Goal: Task Accomplishment & Management: Manage account settings

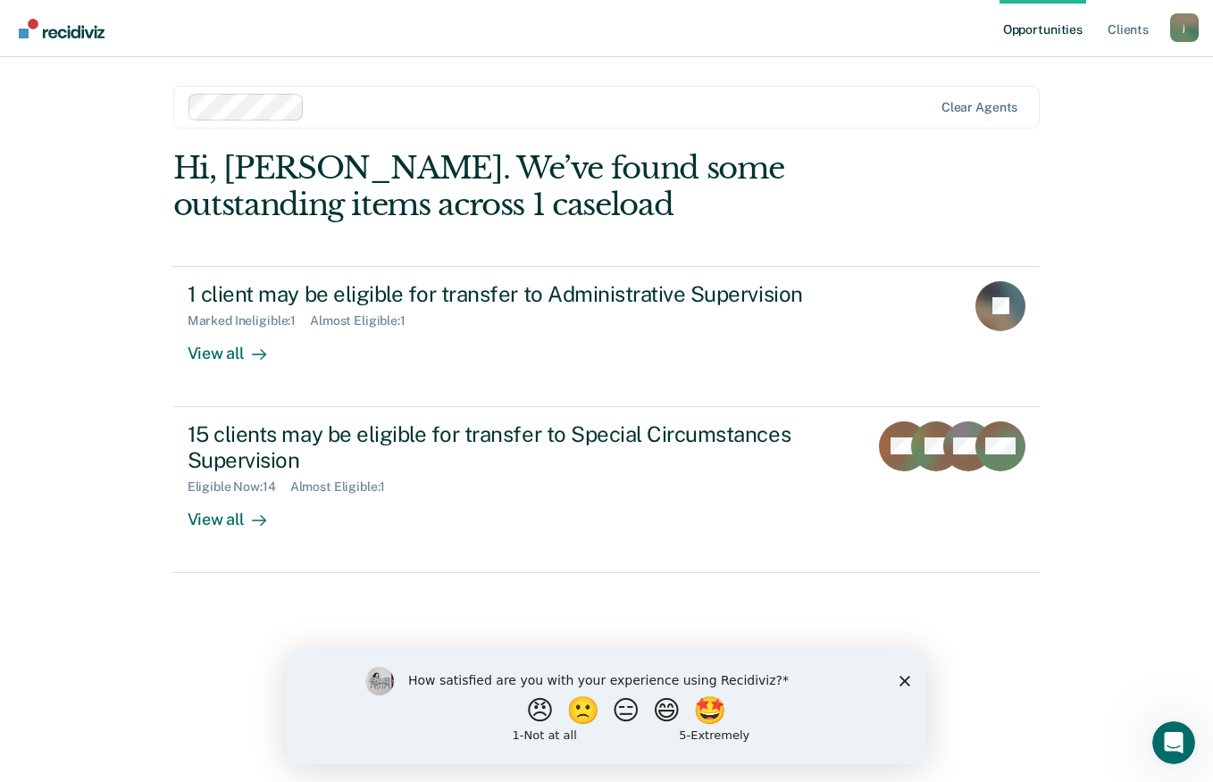
click at [905, 679] on polygon "Close survey" at bounding box center [904, 680] width 11 height 11
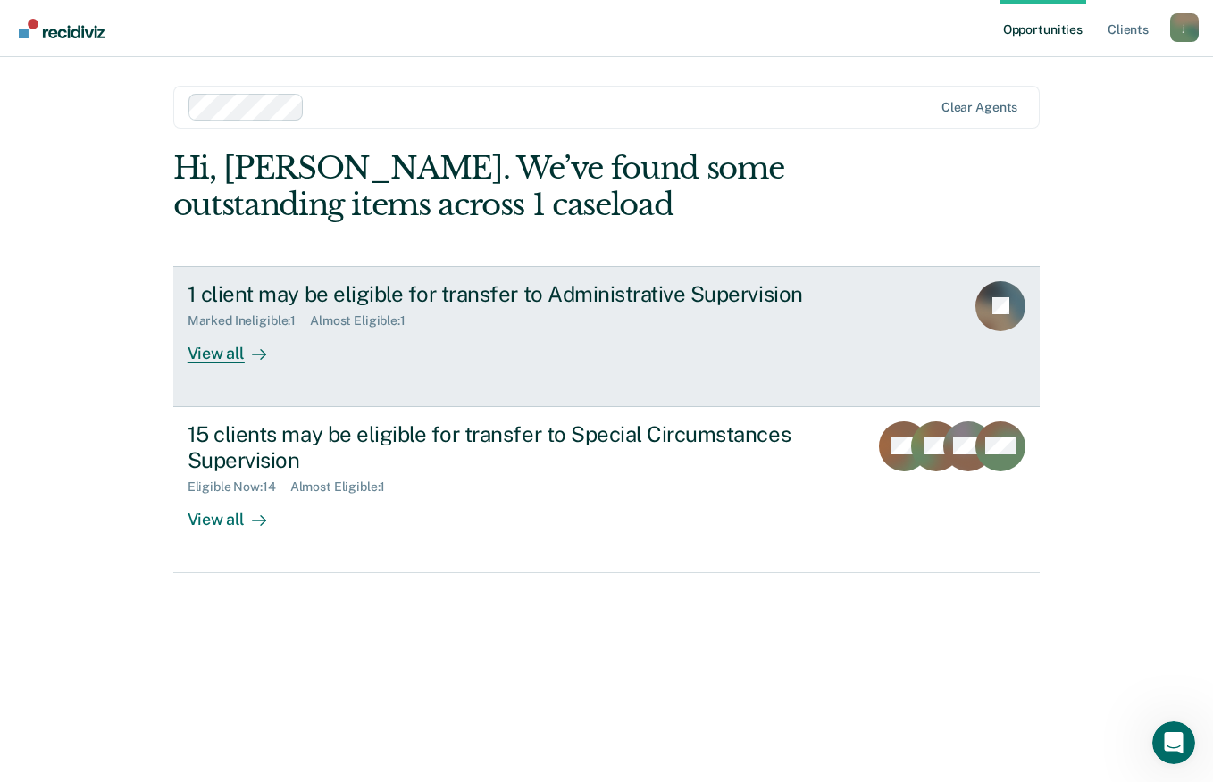
click at [229, 352] on div "View all" at bounding box center [238, 346] width 100 height 35
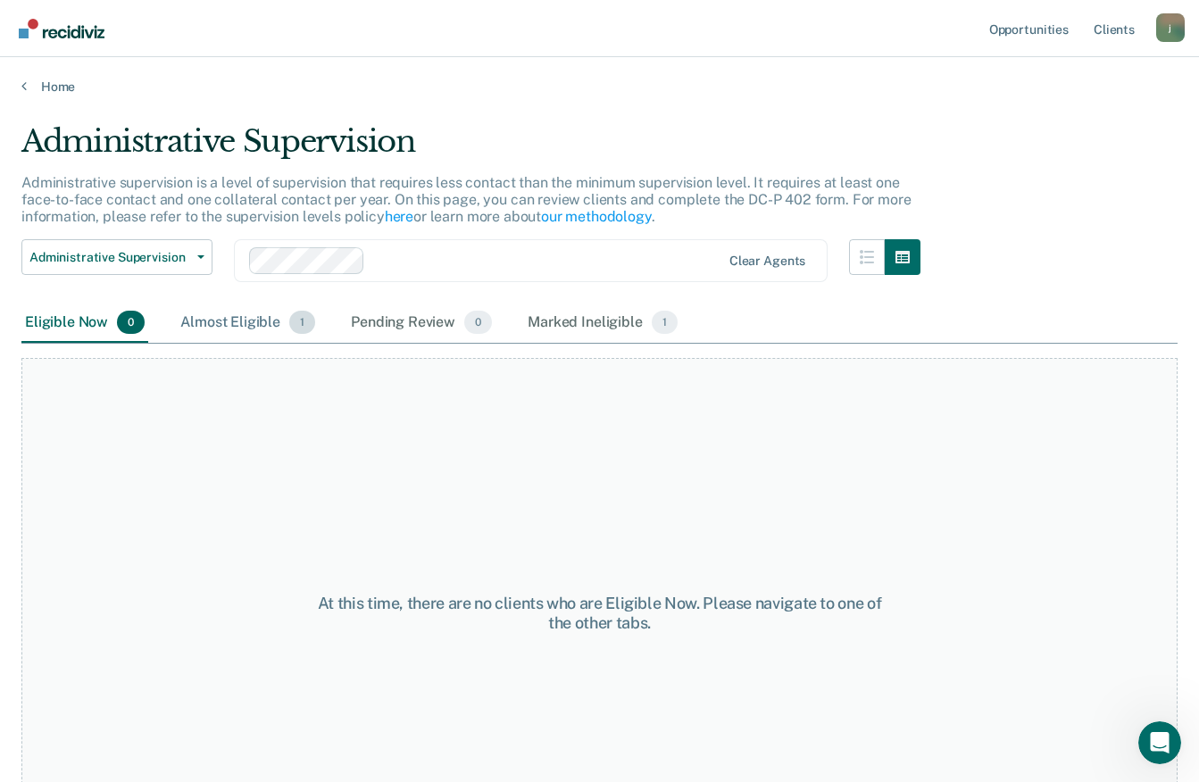
click at [204, 321] on div "Almost Eligible 1" at bounding box center [248, 323] width 142 height 39
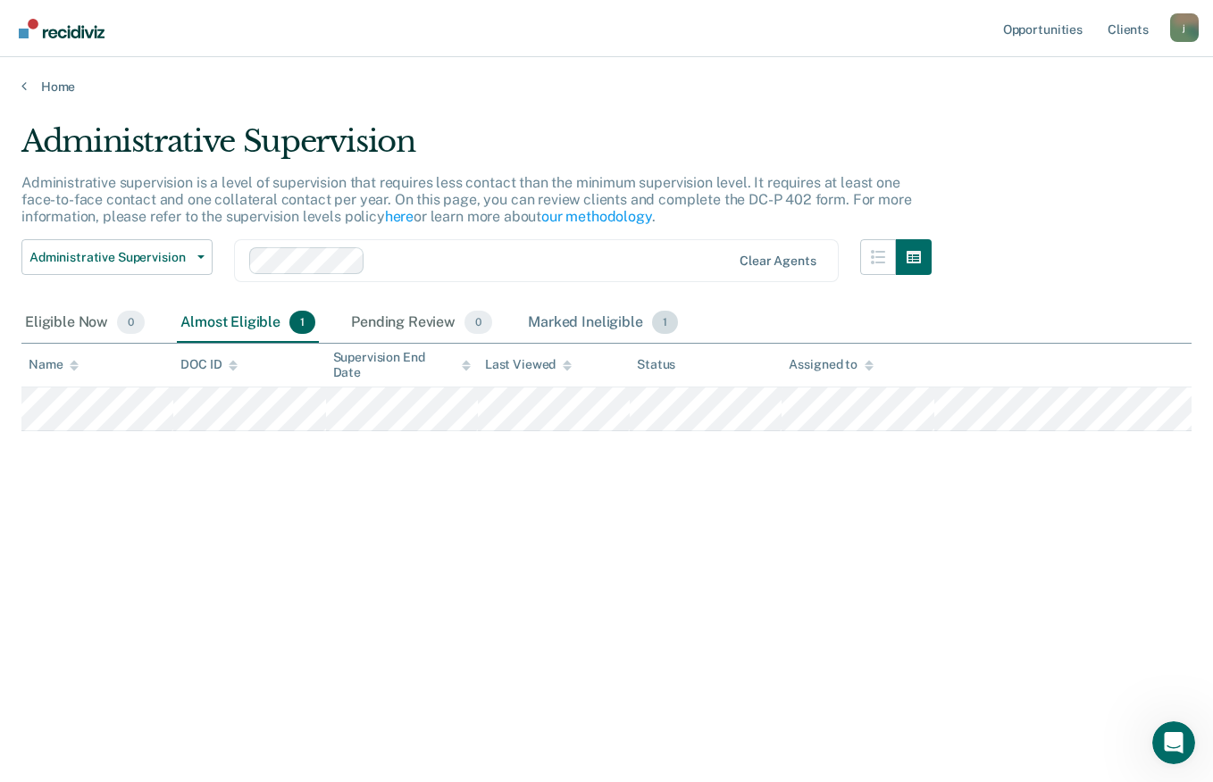
click at [572, 316] on div "Marked Ineligible 1" at bounding box center [602, 323] width 157 height 39
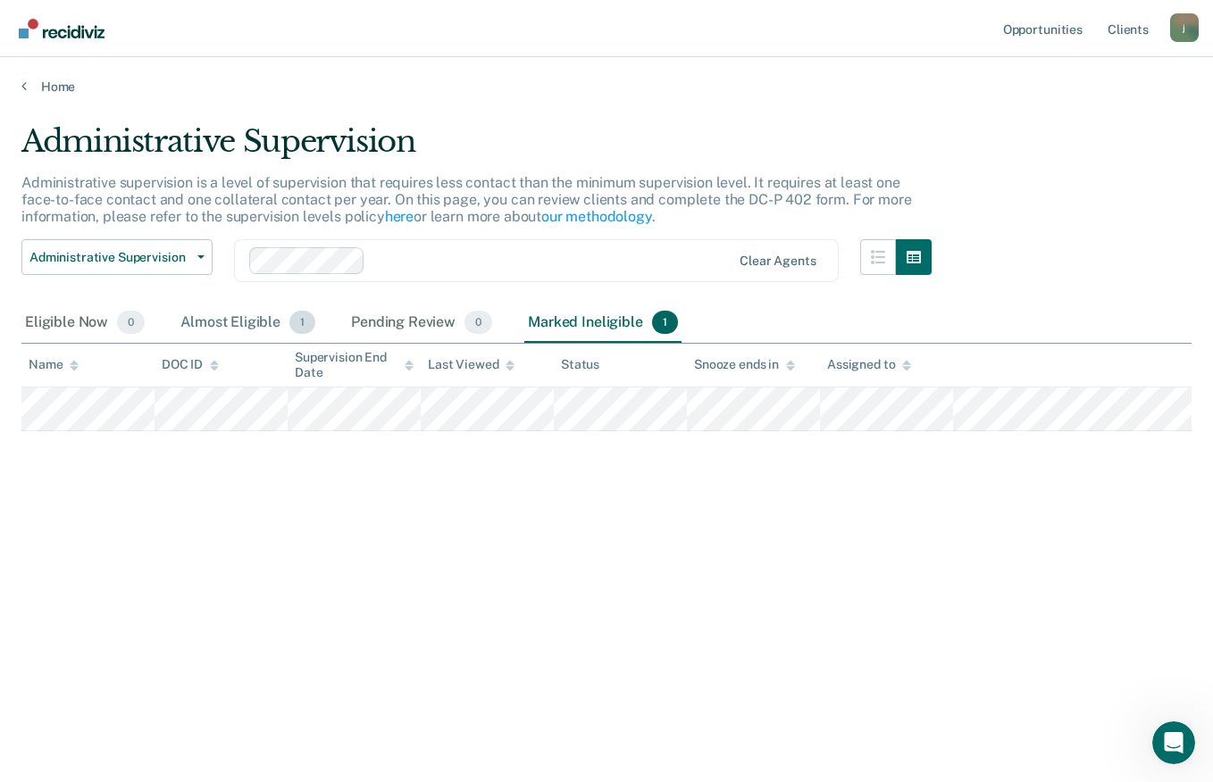
click at [221, 327] on div "Almost Eligible 1" at bounding box center [248, 323] width 142 height 39
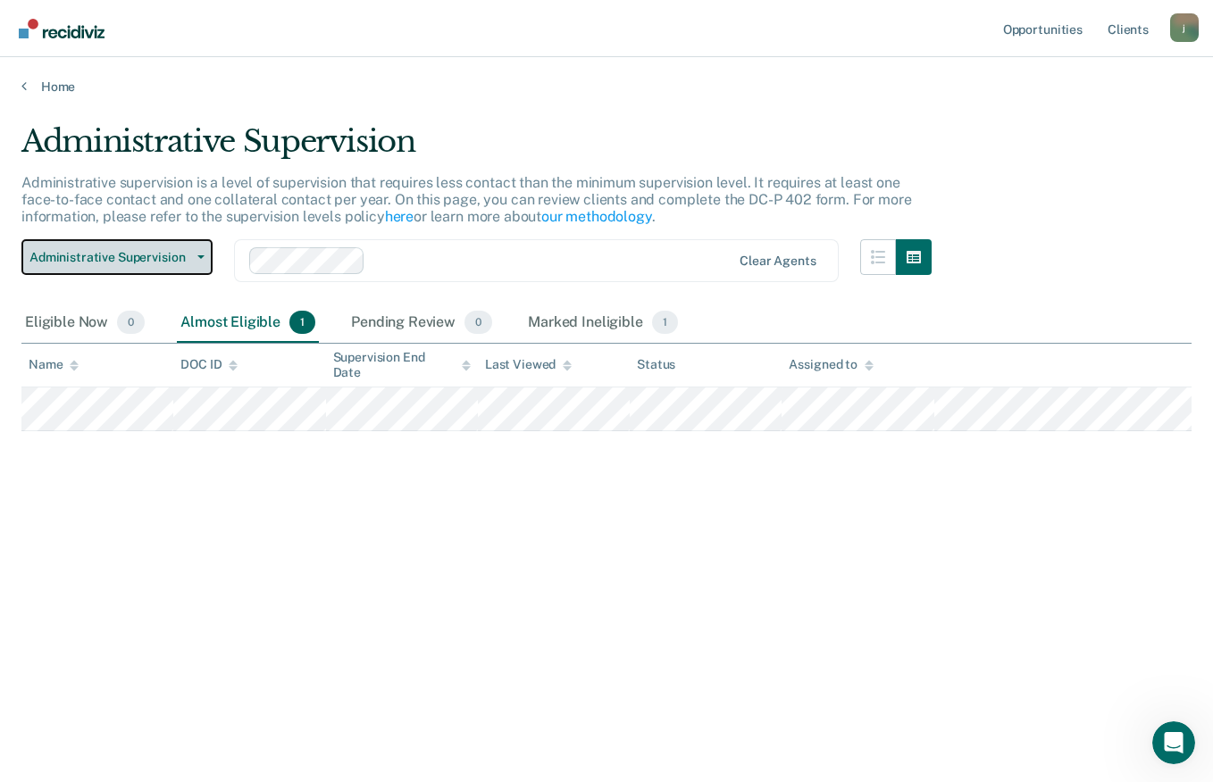
click at [199, 263] on button "Administrative Supervision" at bounding box center [116, 257] width 191 height 36
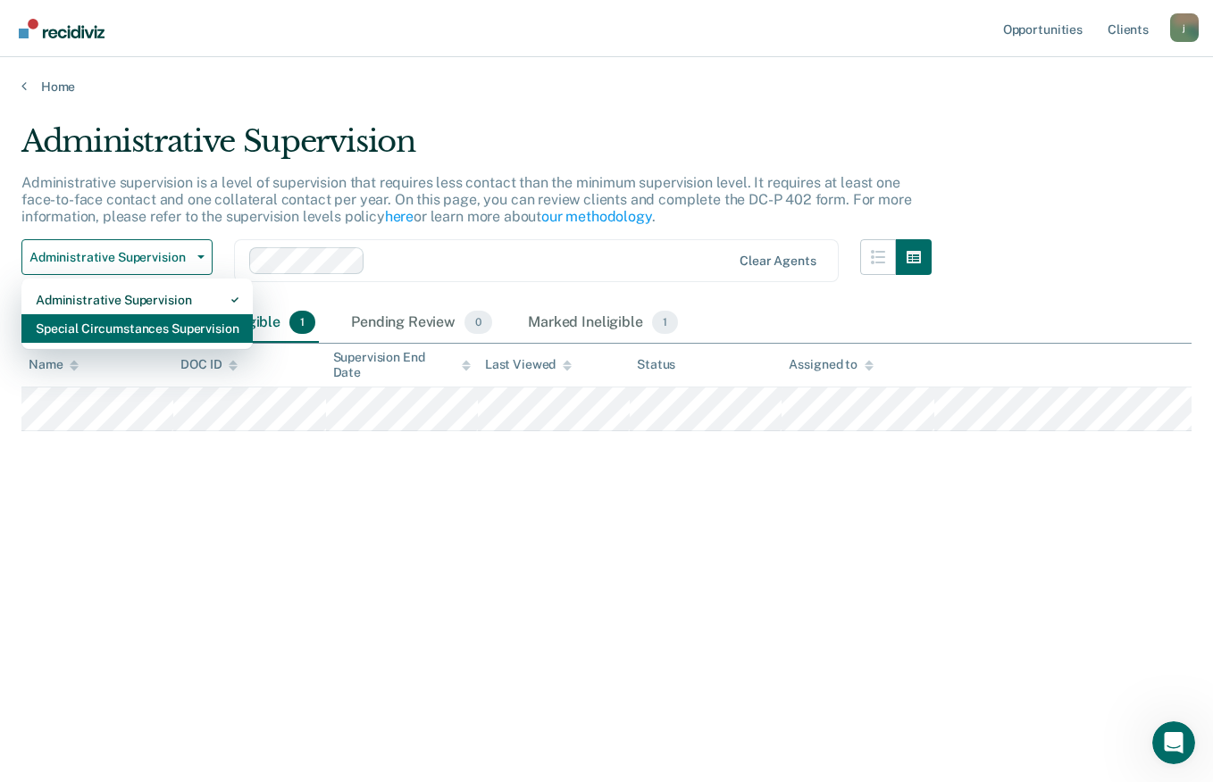
click at [204, 334] on div "Special Circumstances Supervision" at bounding box center [137, 328] width 203 height 29
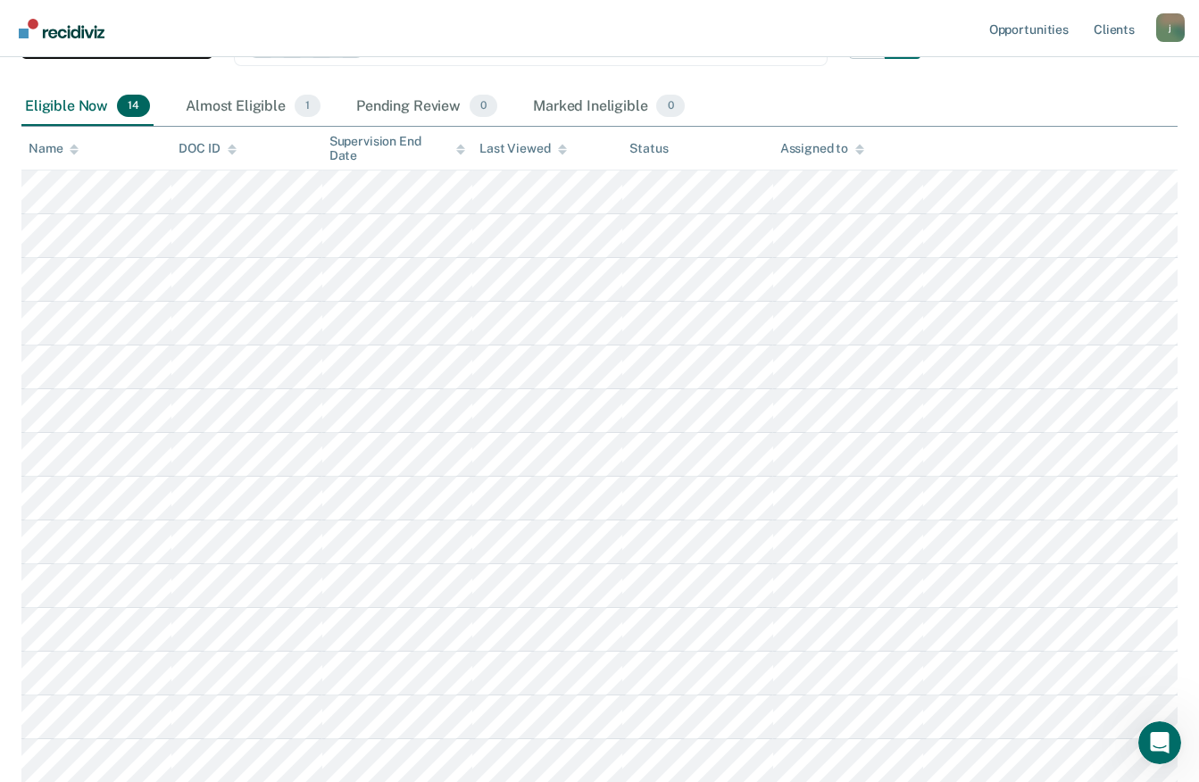
scroll to position [397, 0]
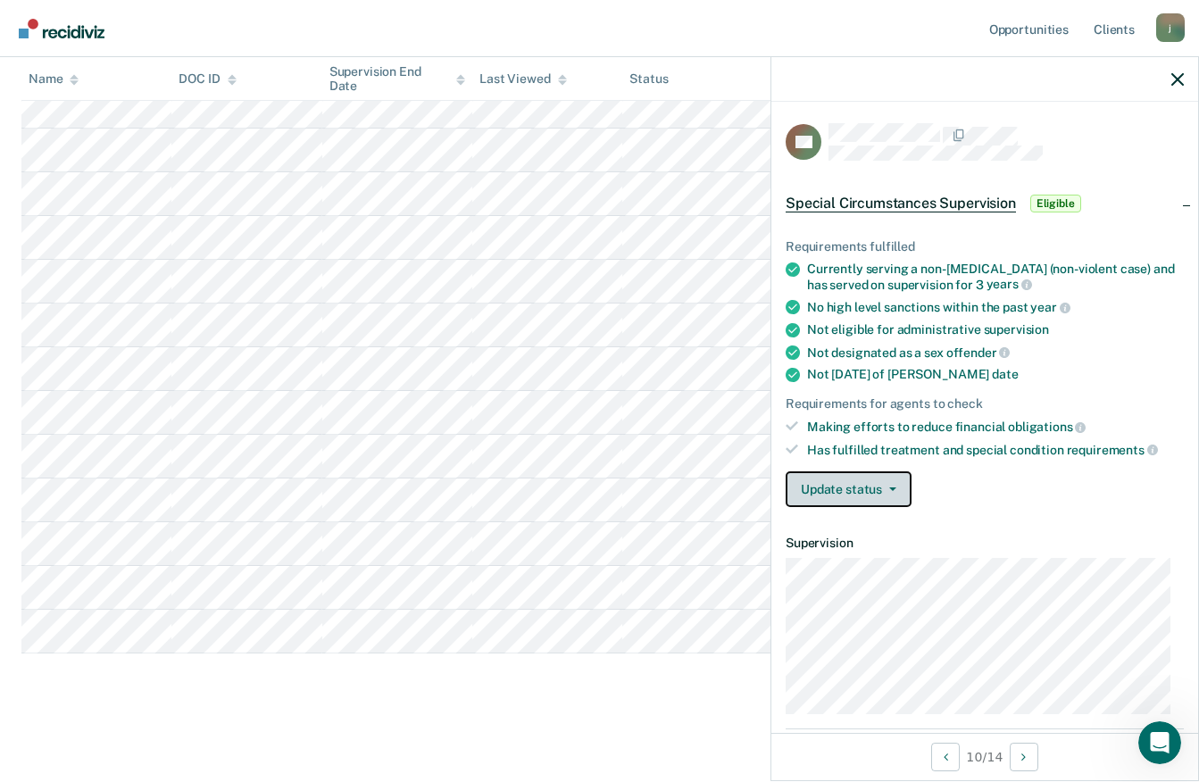
click at [889, 485] on button "Update status" at bounding box center [849, 489] width 126 height 36
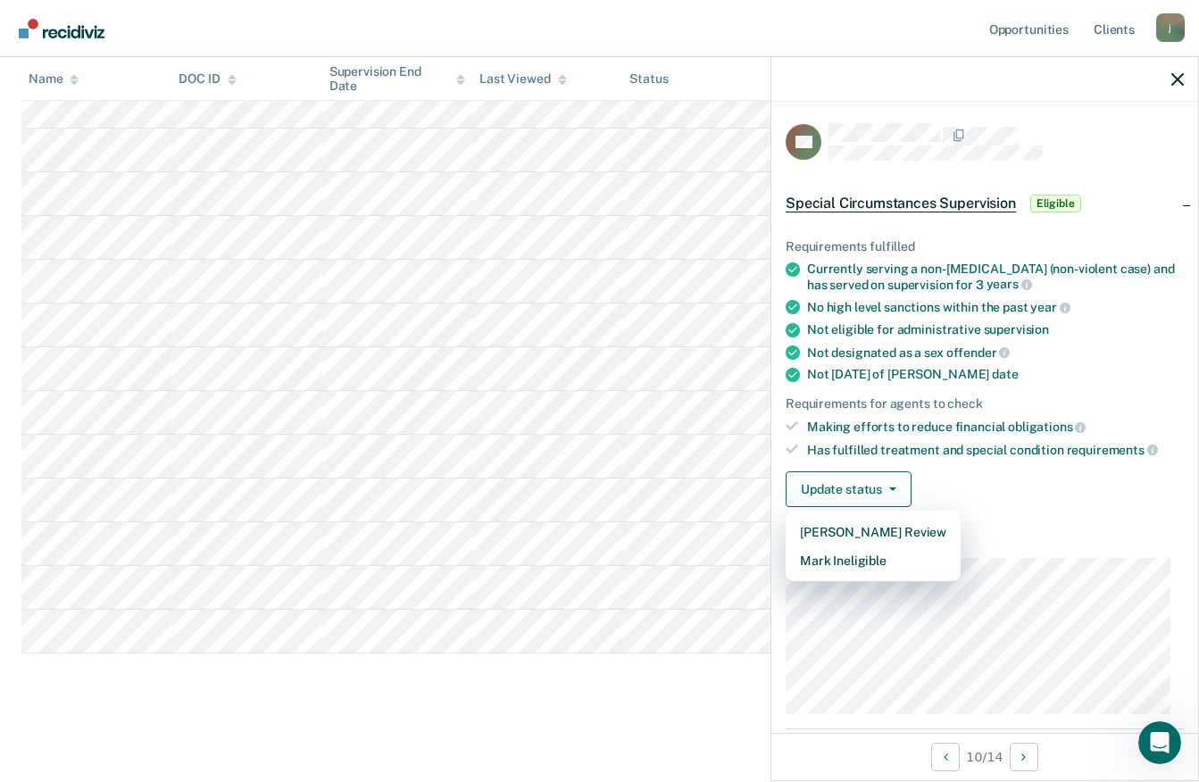
click at [1009, 493] on div "Update status [PERSON_NAME] Review Mark Ineligible" at bounding box center [985, 489] width 398 height 36
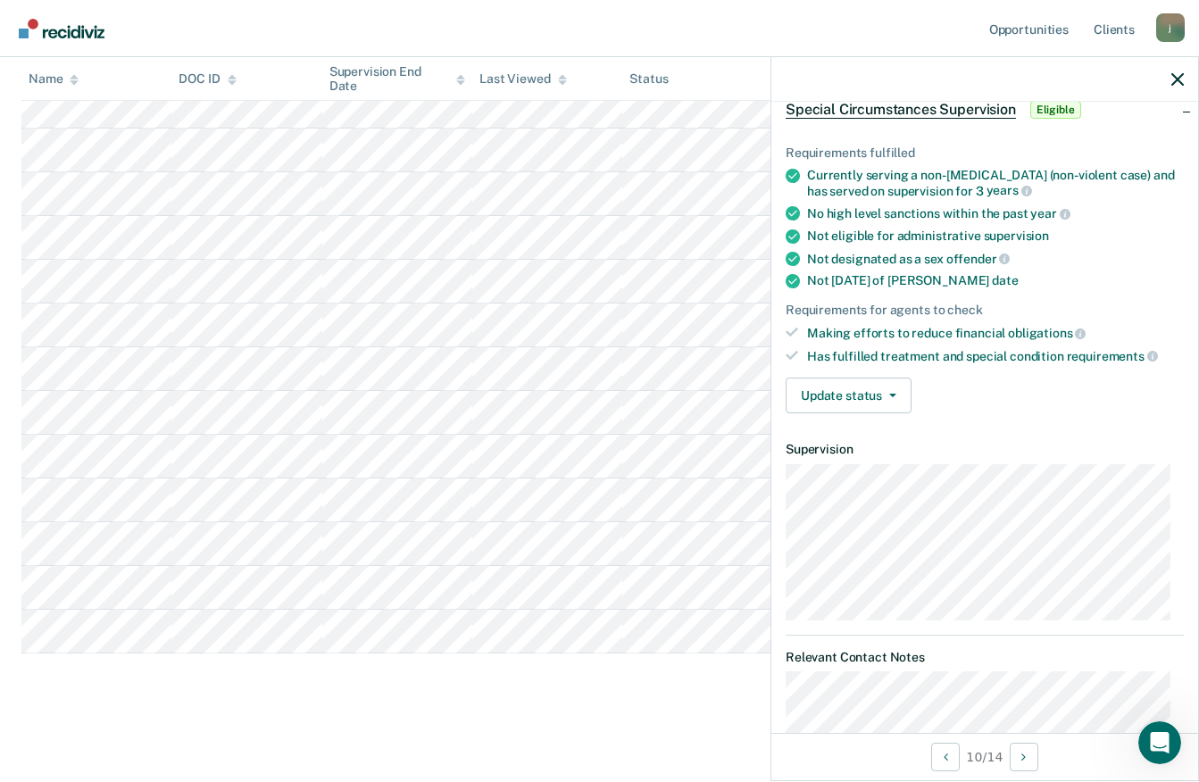
scroll to position [0, 0]
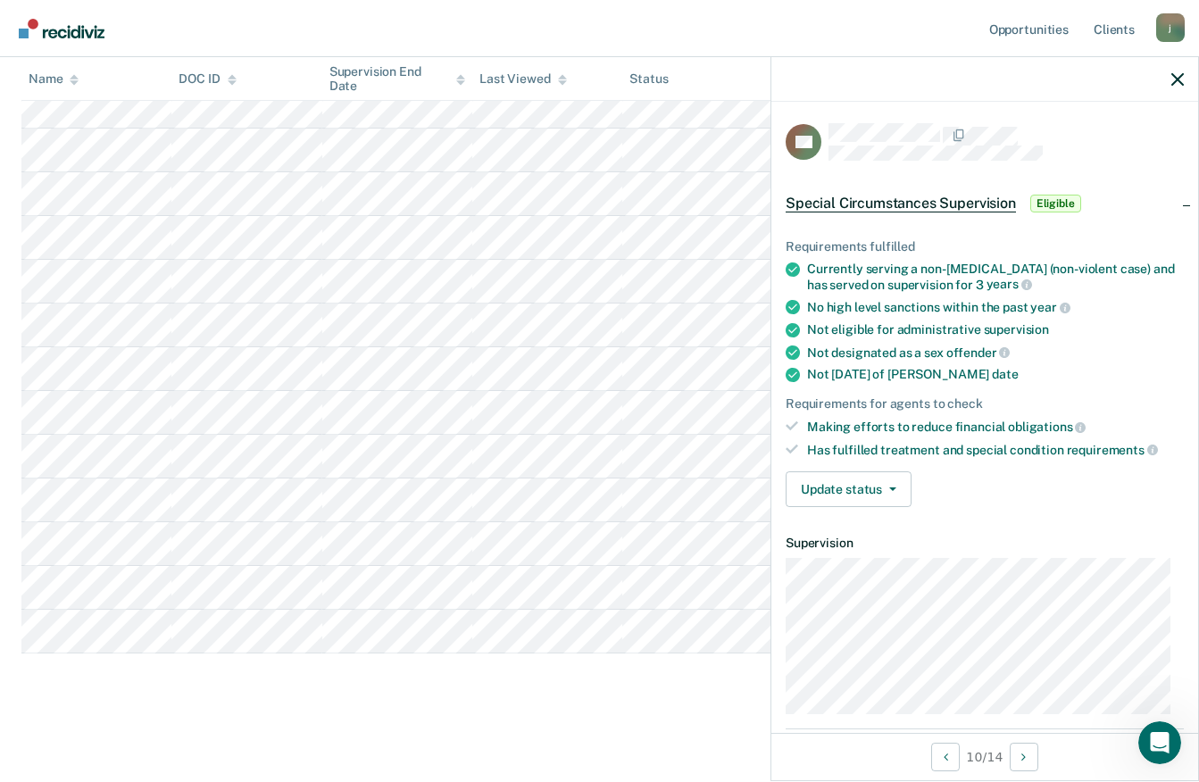
click at [1049, 204] on span "Eligible" at bounding box center [1055, 204] width 51 height 18
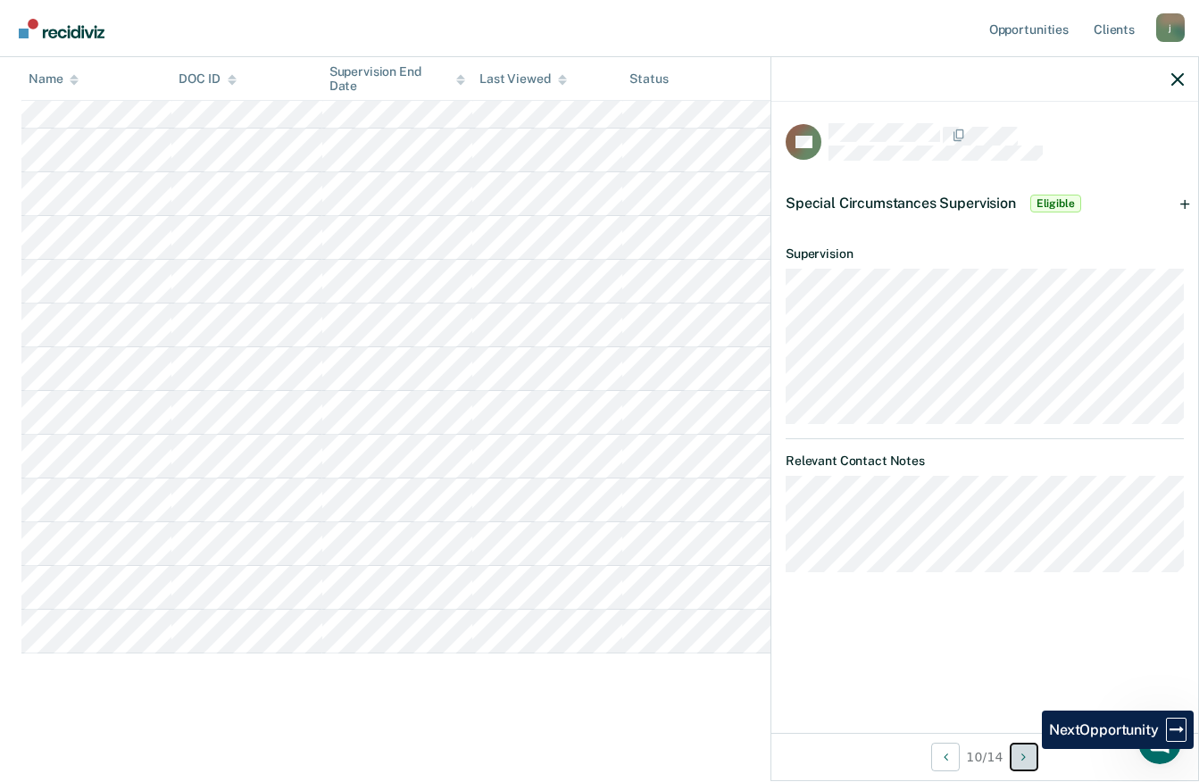
click at [1029, 759] on button "Next Opportunity" at bounding box center [1024, 757] width 29 height 29
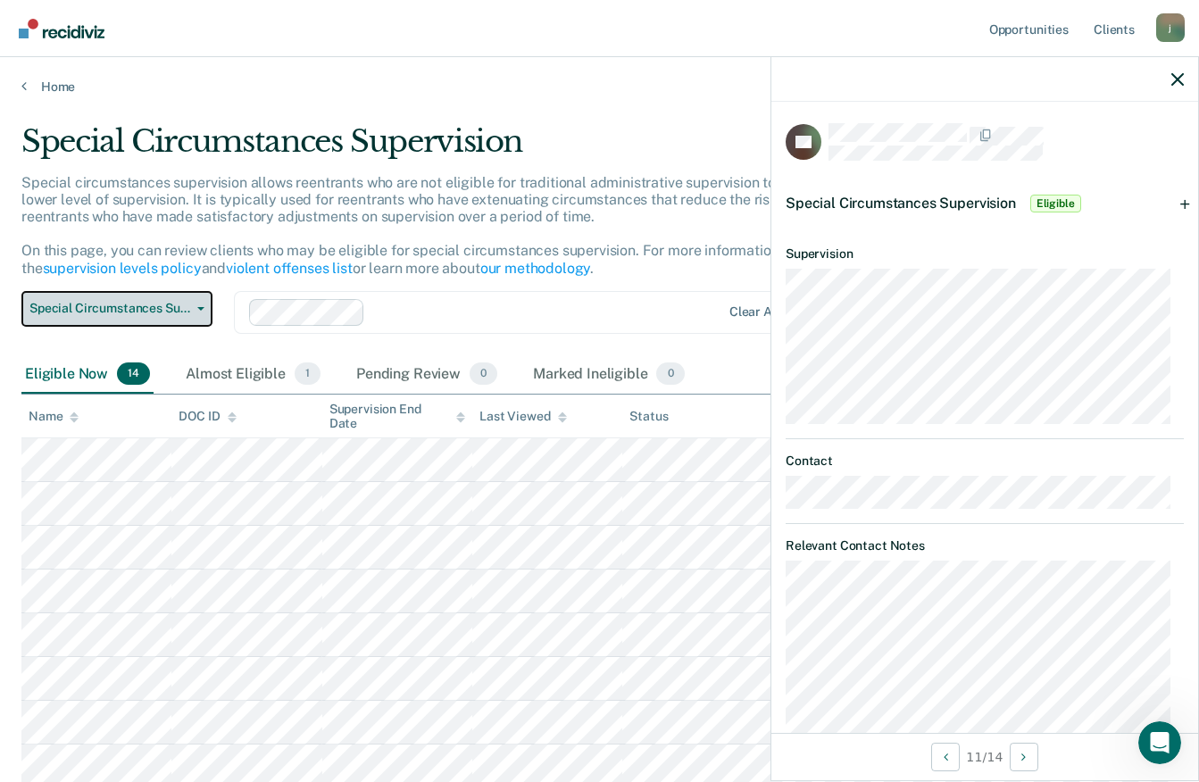
click at [207, 310] on button "Special Circumstances Supervision" at bounding box center [116, 309] width 191 height 36
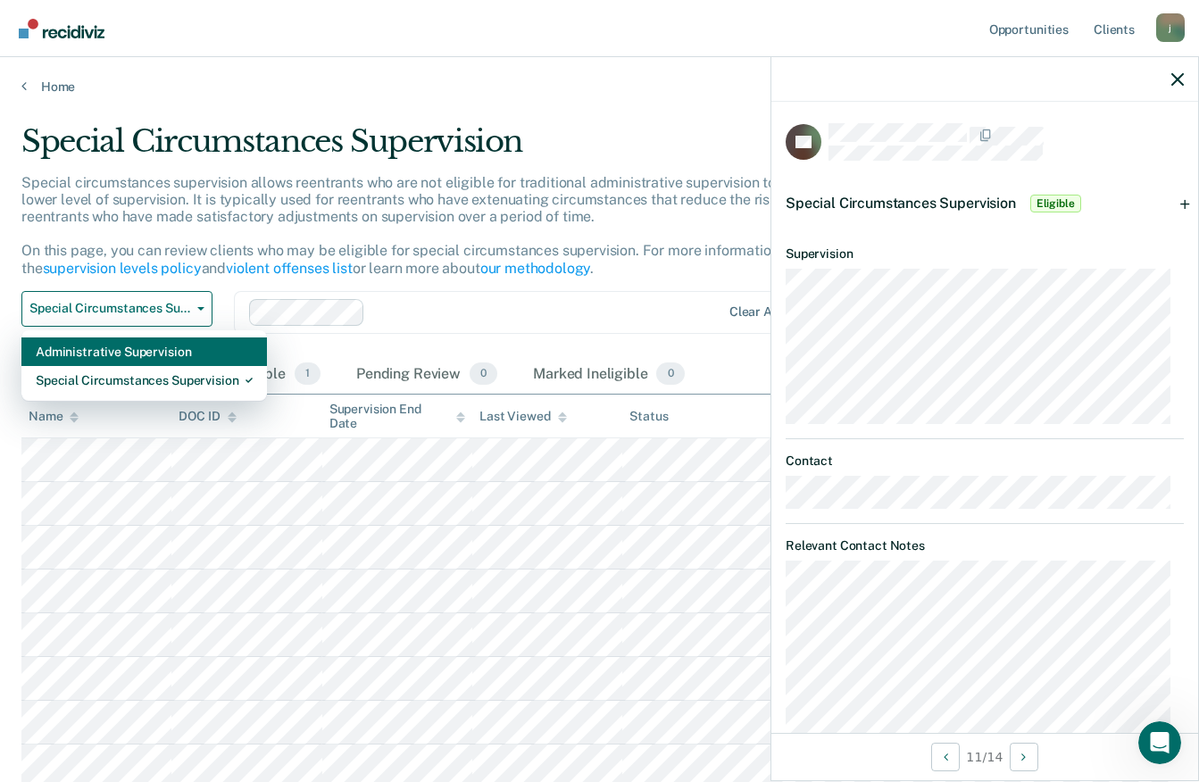
click at [200, 346] on div "Administrative Supervision" at bounding box center [144, 352] width 217 height 29
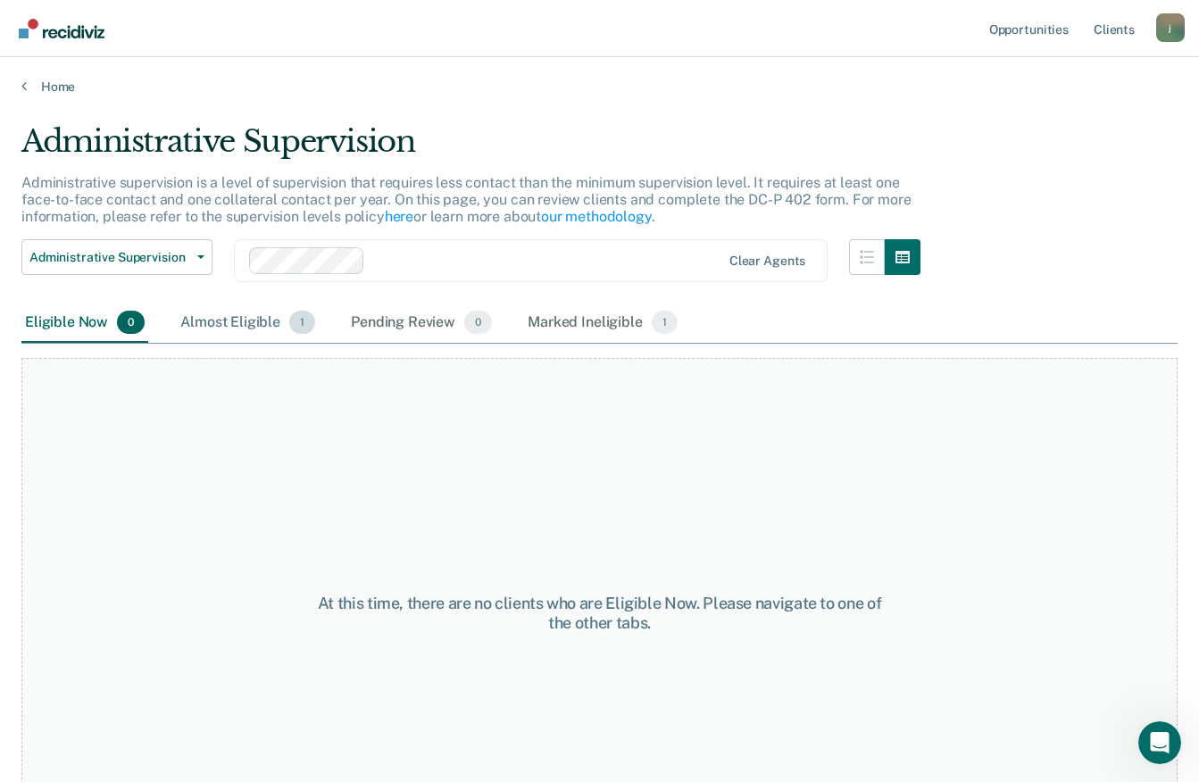
click at [266, 320] on div "Almost Eligible 1" at bounding box center [248, 323] width 142 height 39
